Goal: Task Accomplishment & Management: Manage account settings

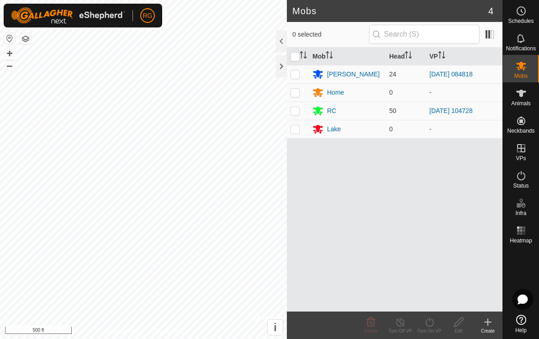
click at [296, 112] on p-checkbox at bounding box center [295, 110] width 9 height 7
click at [294, 110] on p-checkbox at bounding box center [295, 110] width 9 height 7
checkbox input "false"
click at [276, 66] on div at bounding box center [281, 66] width 11 height 22
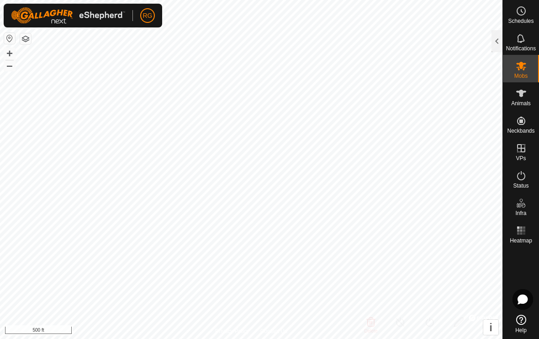
click at [493, 46] on div at bounding box center [497, 41] width 11 height 22
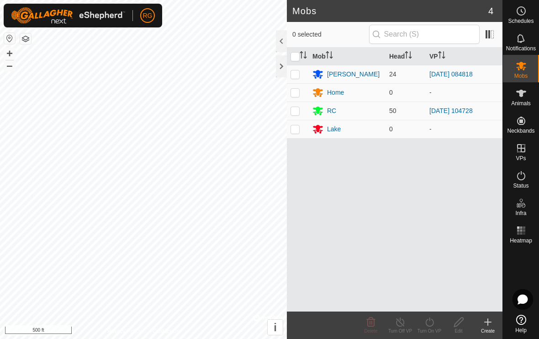
click at [277, 67] on div at bounding box center [281, 66] width 11 height 22
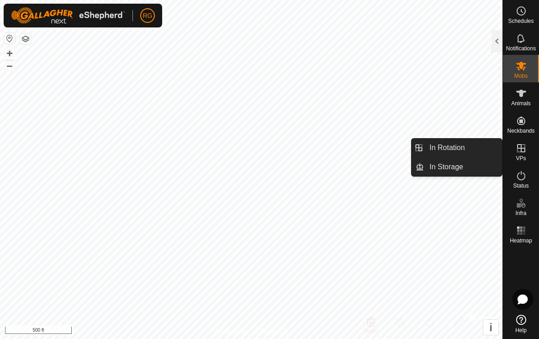
click at [462, 149] on span "In Rotation" at bounding box center [447, 147] width 35 height 11
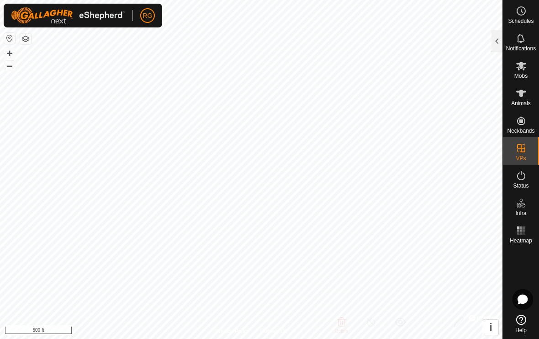
click at [500, 40] on div at bounding box center [497, 41] width 11 height 22
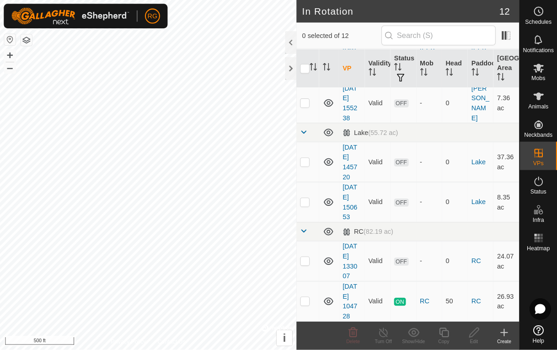
scroll to position [294, 0]
click at [295, 292] on p-checkbox at bounding box center [295, 291] width 9 height 7
click at [299, 294] on p-checkbox at bounding box center [295, 291] width 9 height 7
checkbox input "false"
click at [276, 75] on div at bounding box center [281, 66] width 11 height 22
